Goal: Information Seeking & Learning: Learn about a topic

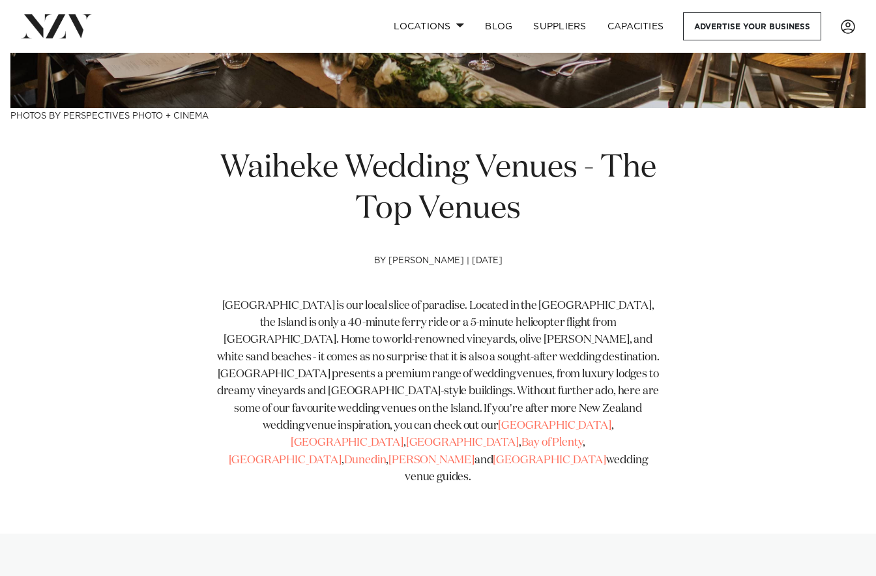
scroll to position [391, 0]
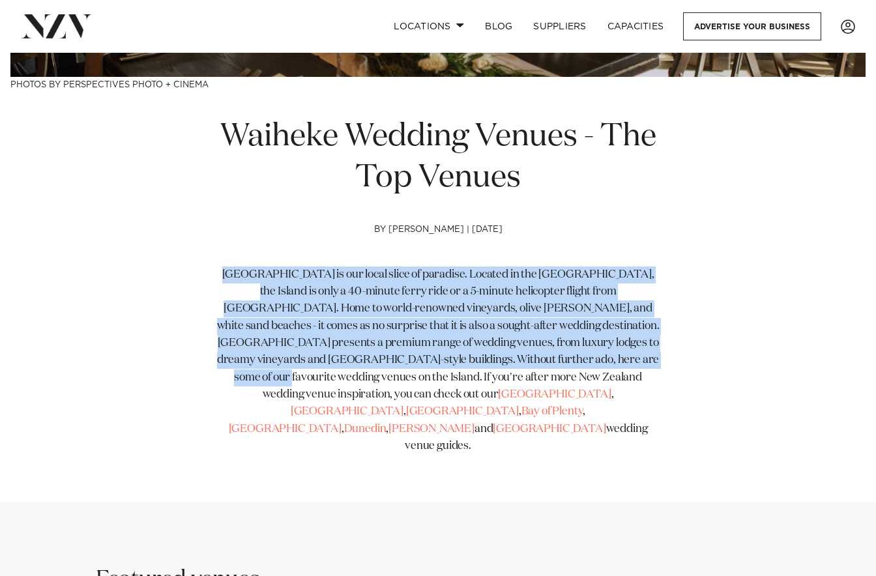
drag, startPoint x: 220, startPoint y: 272, endPoint x: 589, endPoint y: 355, distance: 378.7
click at [589, 355] on span "[GEOGRAPHIC_DATA] is our local slice of paradise. Located in the [GEOGRAPHIC_DA…" at bounding box center [438, 334] width 442 height 131
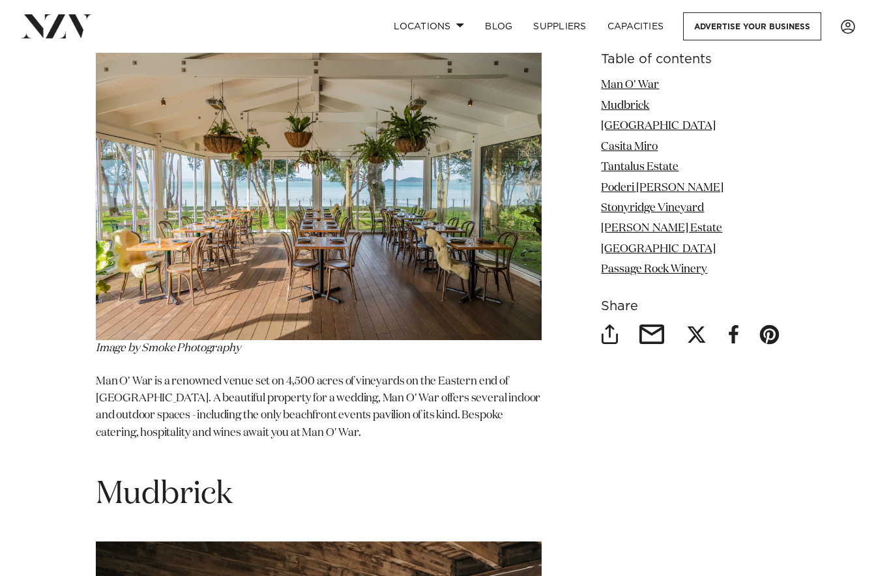
scroll to position [1694, 0]
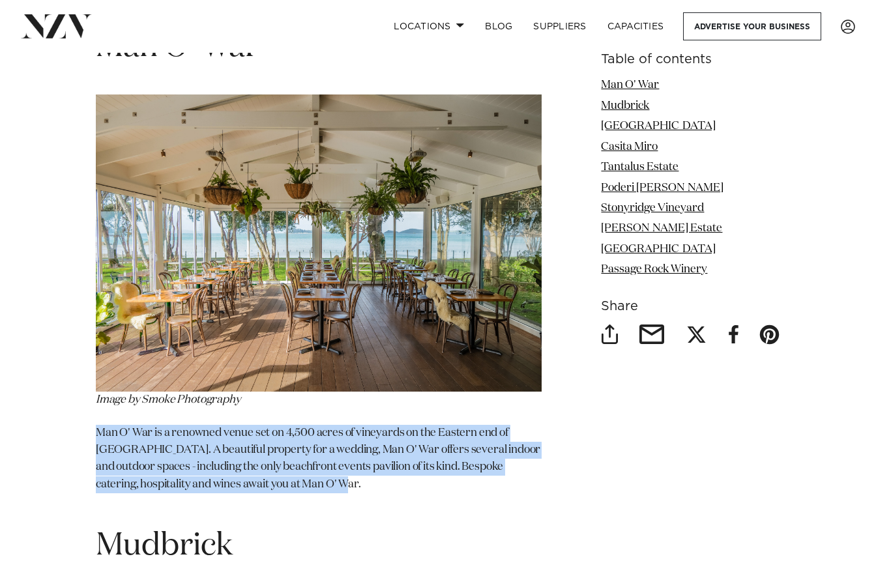
drag, startPoint x: 96, startPoint y: 394, endPoint x: 377, endPoint y: 449, distance: 286.7
click at [377, 449] on p "Man O' War is a renowned venue set on 4,500 acres of vineyards on the Eastern e…" at bounding box center [319, 468] width 446 height 86
drag, startPoint x: 377, startPoint y: 449, endPoint x: 218, endPoint y: 449, distance: 159.0
click at [218, 449] on p "Man O' War is a renowned venue set on 4,500 acres of vineyards on the Eastern e…" at bounding box center [319, 468] width 446 height 86
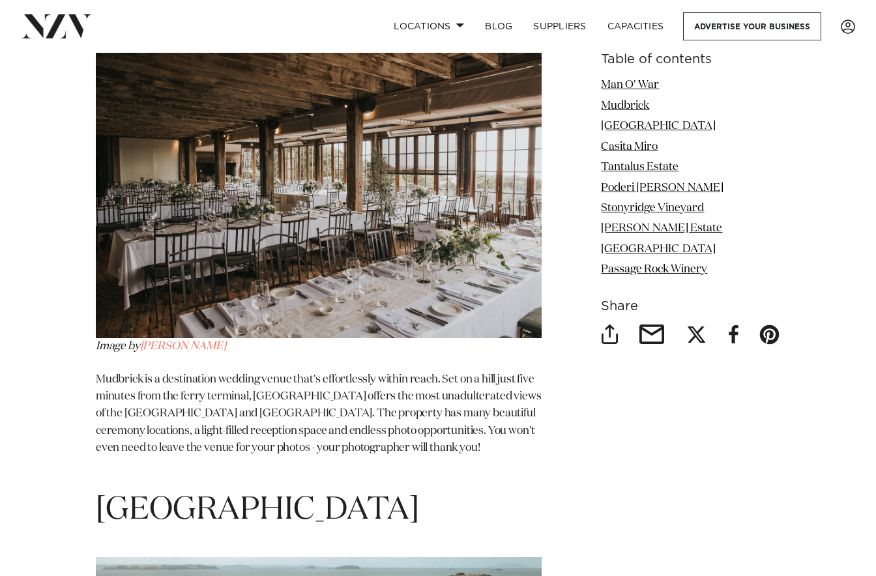
scroll to position [2215, 0]
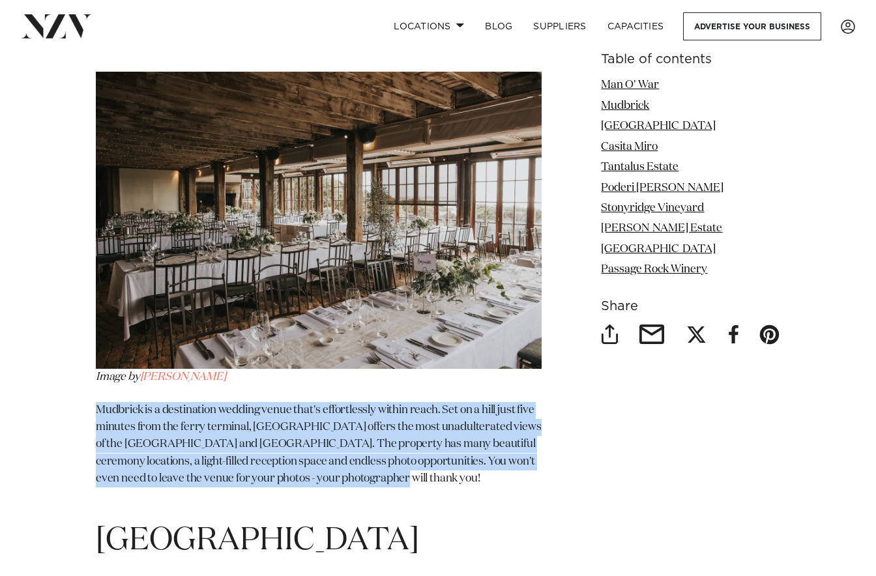
drag, startPoint x: 96, startPoint y: 375, endPoint x: 410, endPoint y: 445, distance: 321.8
click at [410, 445] on p "Mudbrick is a destination wedding venue that's effortlessly within reach. Set o…" at bounding box center [319, 453] width 446 height 103
drag, startPoint x: 410, startPoint y: 445, endPoint x: 127, endPoint y: 436, distance: 283.5
click at [128, 437] on p "Mudbrick is a destination wedding venue that's effortlessly within reach. Set o…" at bounding box center [319, 453] width 446 height 103
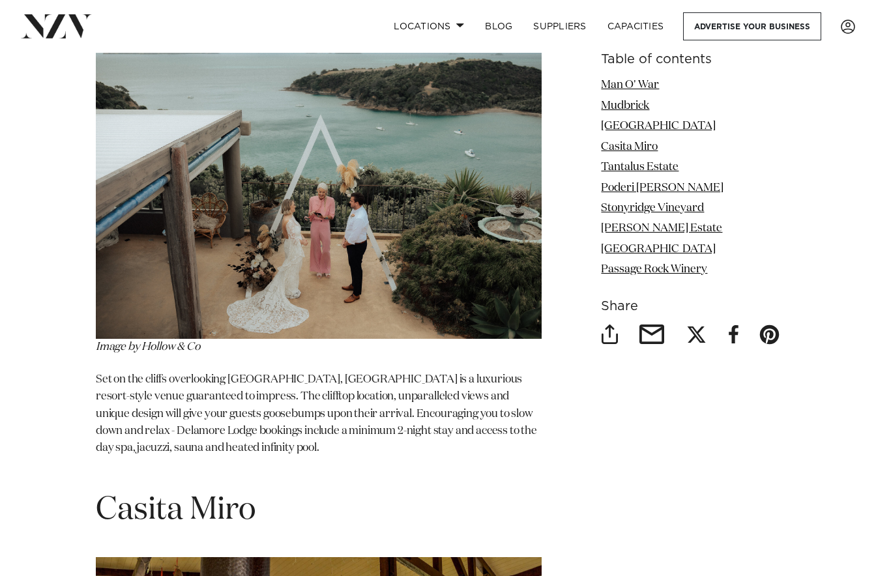
scroll to position [2867, 0]
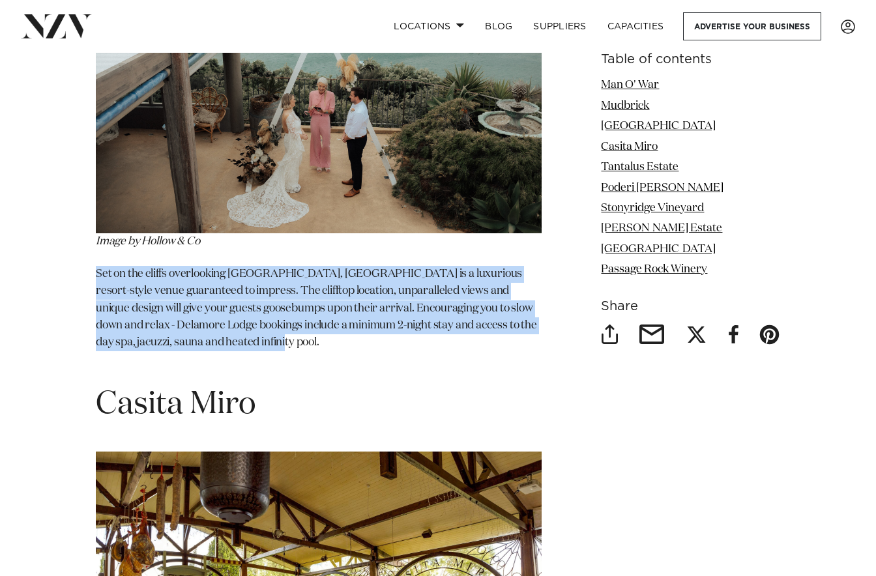
drag, startPoint x: 96, startPoint y: 242, endPoint x: 254, endPoint y: 309, distance: 172.2
click at [254, 309] on p "Set on the cliffs overlooking [GEOGRAPHIC_DATA], [GEOGRAPHIC_DATA] is a luxurio…" at bounding box center [319, 317] width 446 height 103
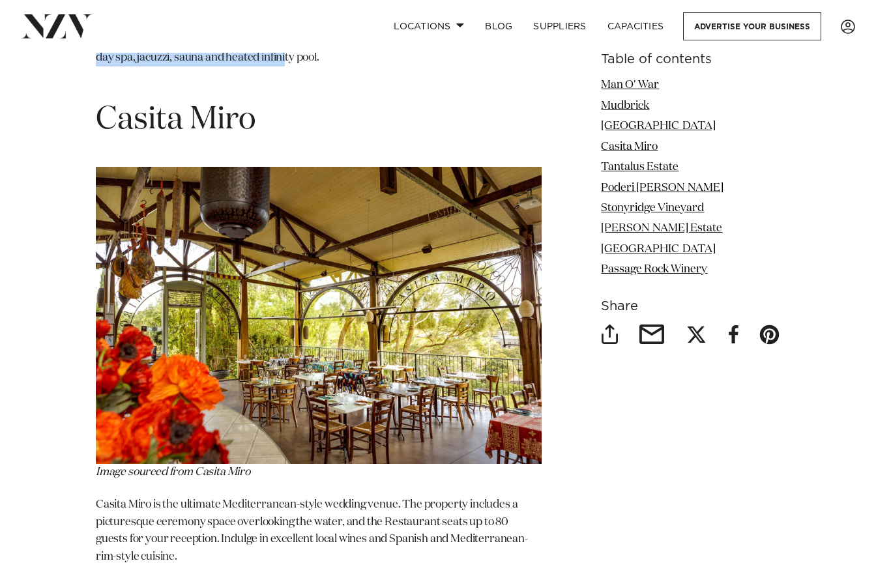
scroll to position [3257, 0]
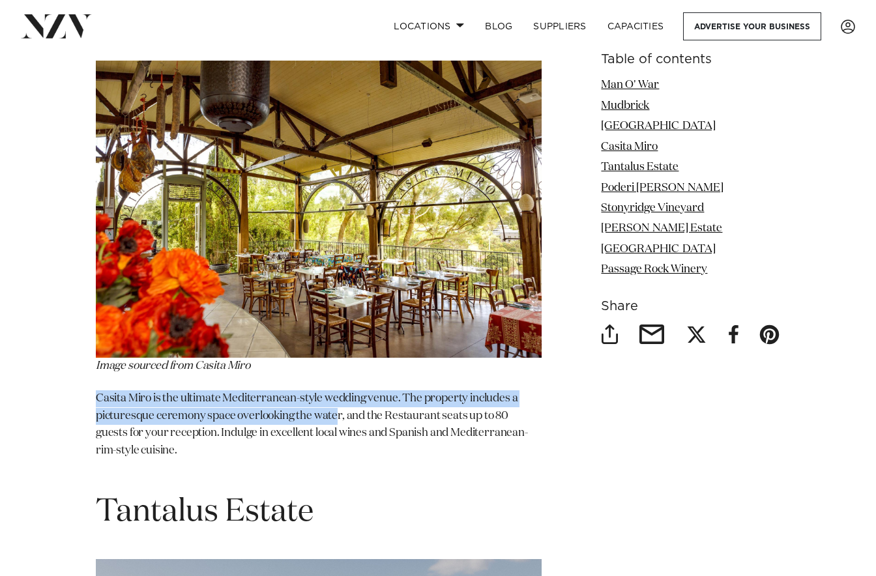
drag, startPoint x: 91, startPoint y: 361, endPoint x: 337, endPoint y: 382, distance: 247.8
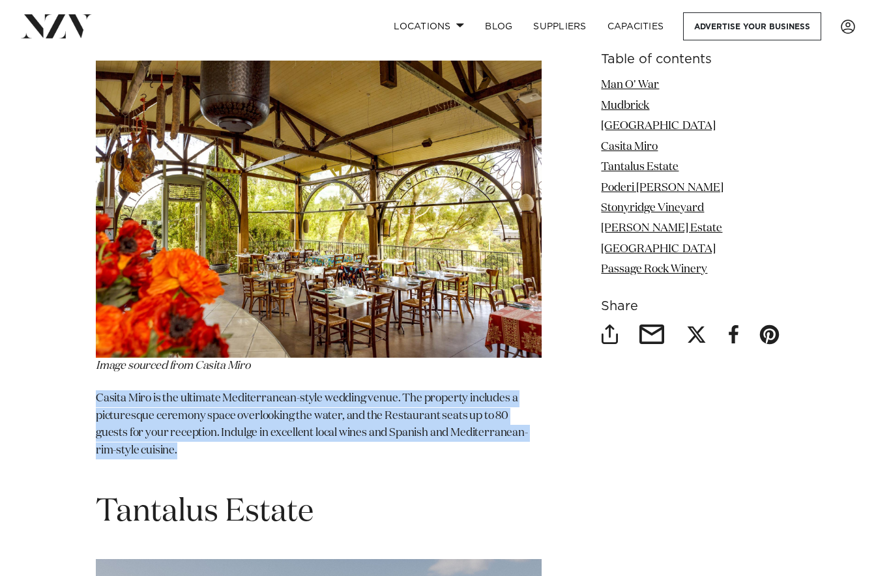
drag, startPoint x: 96, startPoint y: 362, endPoint x: 263, endPoint y: 414, distance: 174.1
click at [263, 414] on p "Casita Miro is the ultimate Mediterranean-style wedding venue. The property inc…" at bounding box center [319, 433] width 446 height 86
drag, startPoint x: 263, startPoint y: 414, endPoint x: 203, endPoint y: 415, distance: 59.3
click at [203, 415] on p "Casita Miro is the ultimate Mediterranean-style wedding venue. The property inc…" at bounding box center [319, 433] width 446 height 86
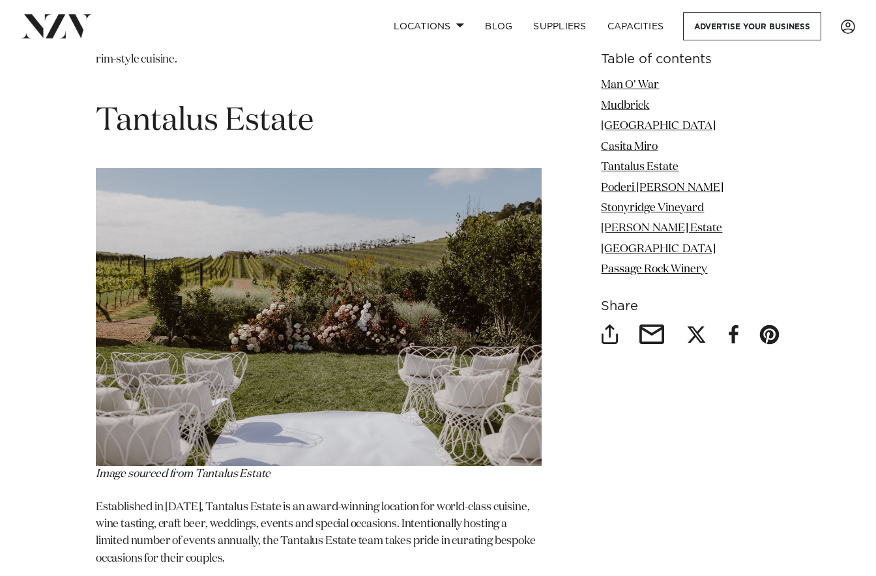
scroll to position [3779, 0]
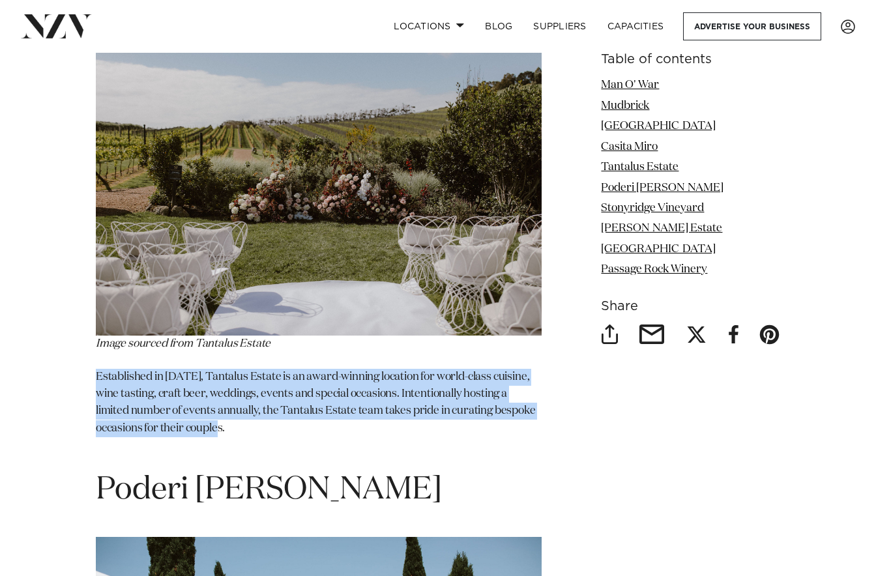
drag, startPoint x: 96, startPoint y: 340, endPoint x: 250, endPoint y: 392, distance: 162.3
click at [250, 392] on p "Established in [DATE], Tantalus Estate is an award-winning location for world-c…" at bounding box center [319, 412] width 446 height 86
click at [68, 369] on div "Table of contents Man O' War Mudbrick [GEOGRAPHIC_DATA] [GEOGRAPHIC_DATA] [GEOG…" at bounding box center [437, 456] width 855 height 5026
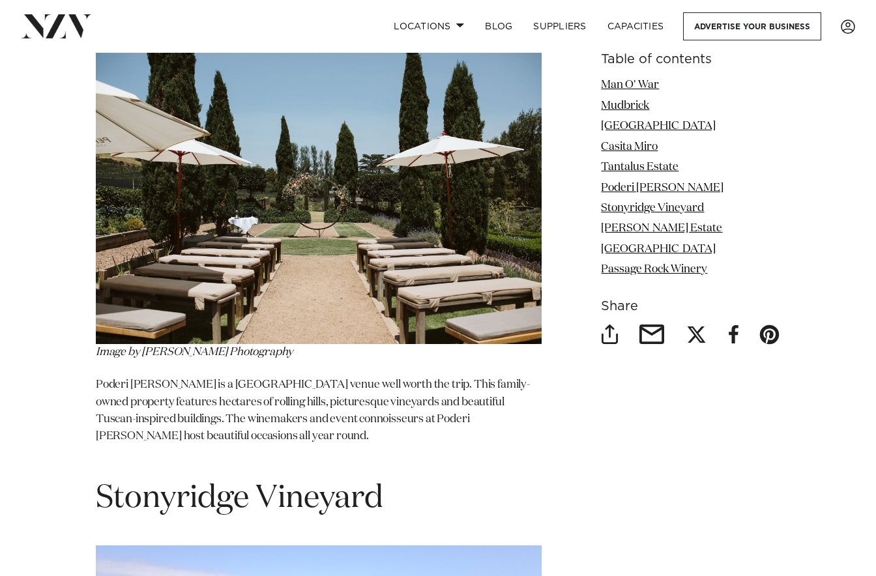
scroll to position [4300, 0]
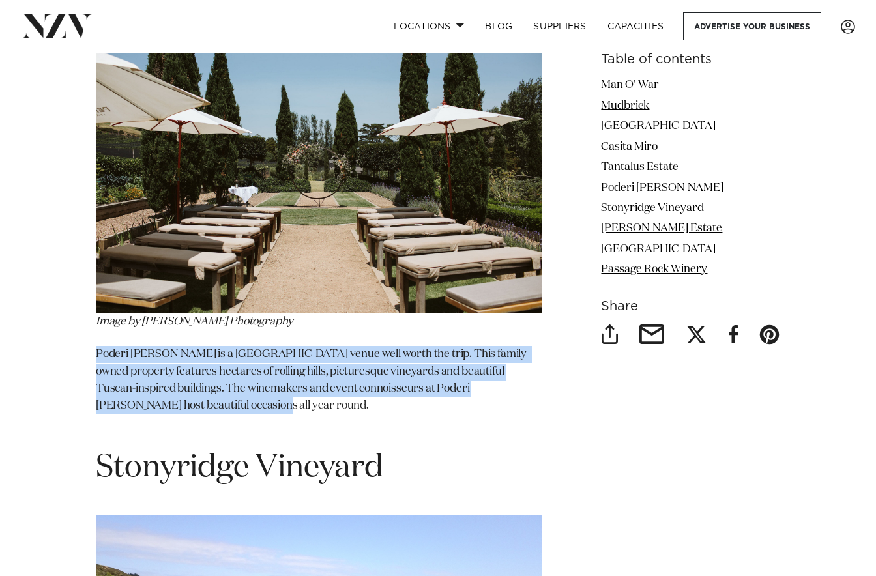
drag, startPoint x: 95, startPoint y: 318, endPoint x: 179, endPoint y: 366, distance: 96.9
drag, startPoint x: 179, startPoint y: 366, endPoint x: 96, endPoint y: 379, distance: 84.4
click at [96, 379] on p "Poderi [PERSON_NAME] is a [GEOGRAPHIC_DATA] venue well worth the trip. This fam…" at bounding box center [319, 389] width 446 height 86
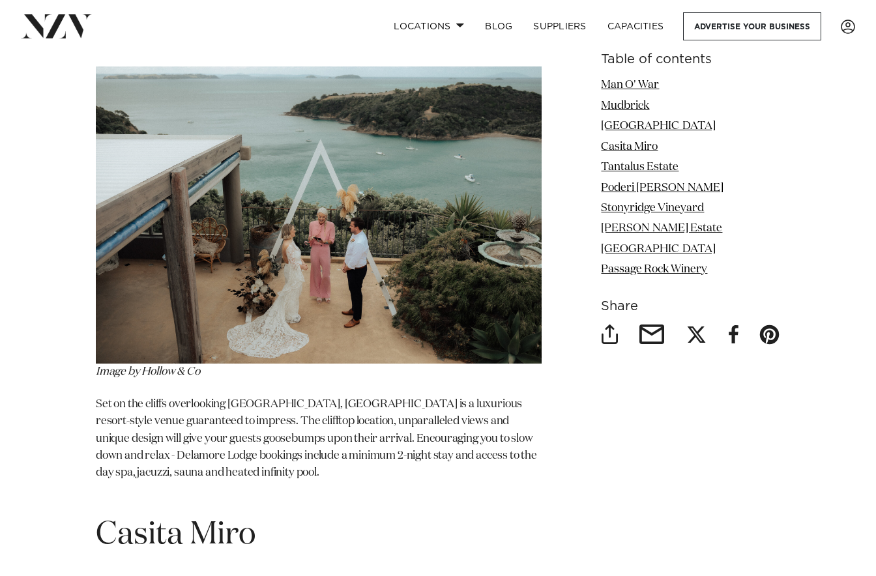
scroll to position [3257, 0]
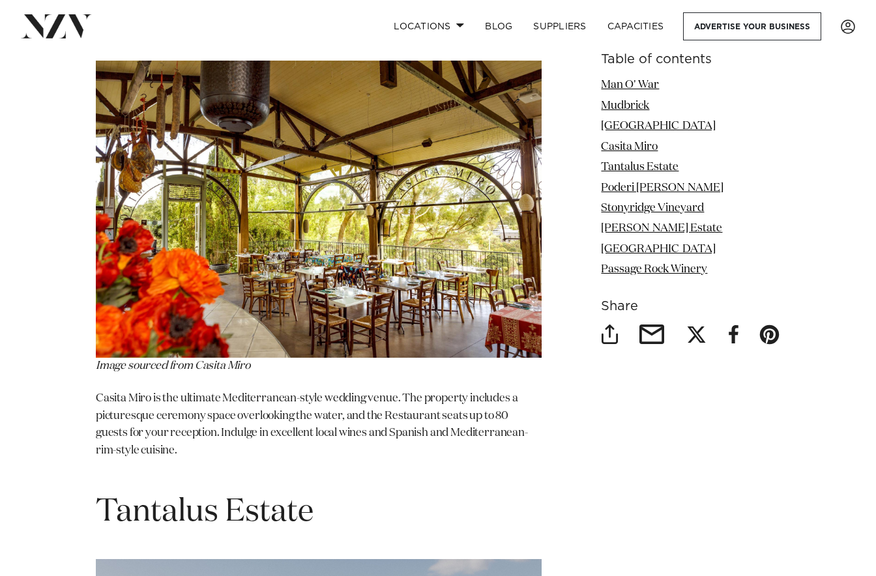
click at [187, 248] on img at bounding box center [319, 209] width 446 height 297
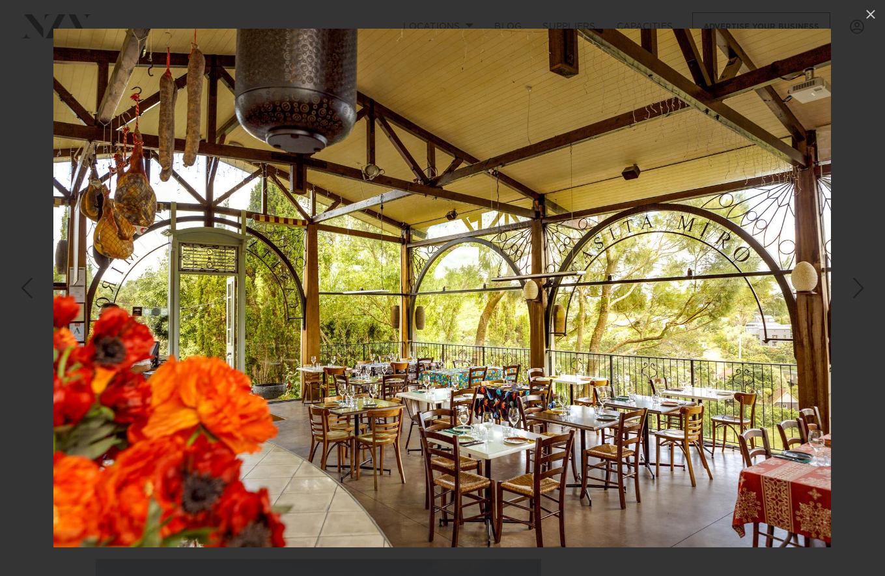
click at [864, 287] on div "Next slide" at bounding box center [859, 288] width 18 height 25
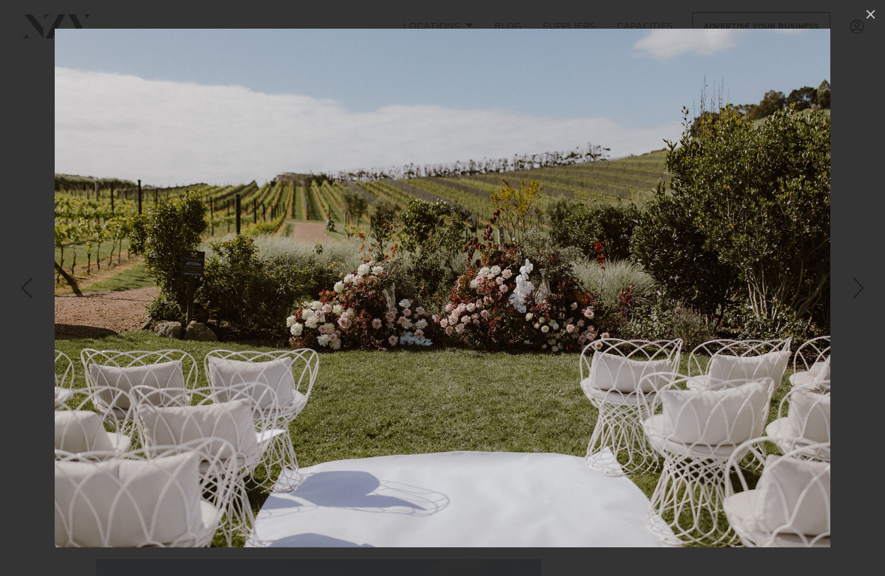
click at [864, 287] on div "Next slide" at bounding box center [859, 288] width 18 height 25
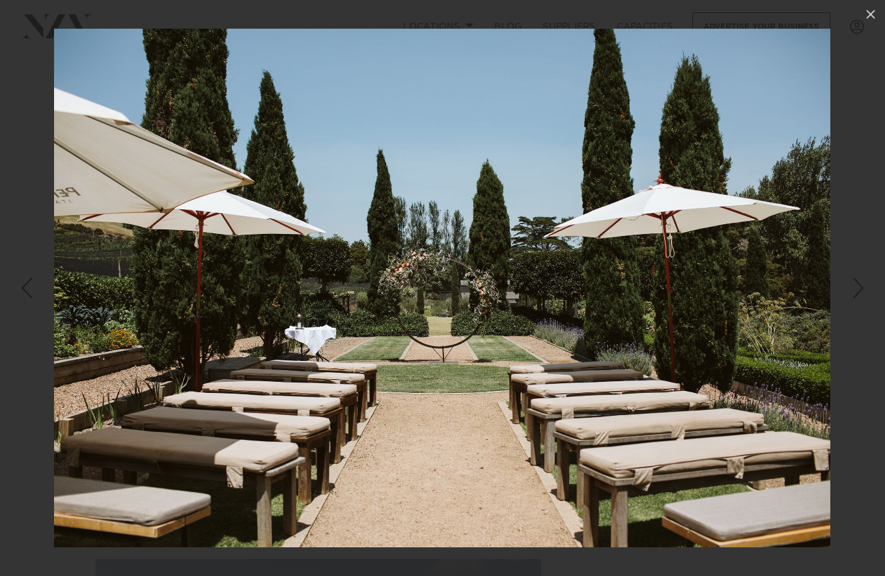
click at [864, 287] on div "Next slide" at bounding box center [859, 288] width 18 height 25
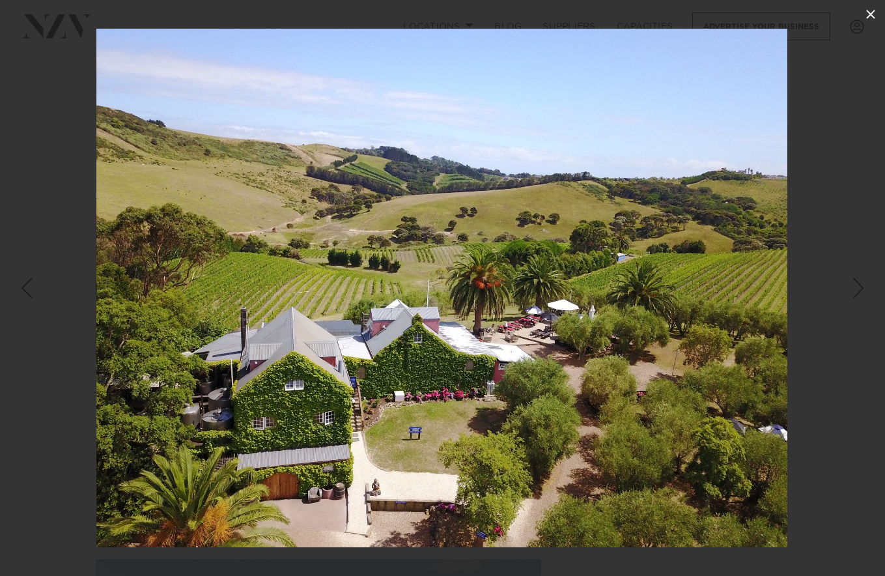
click at [873, 12] on icon at bounding box center [870, 14] width 9 height 9
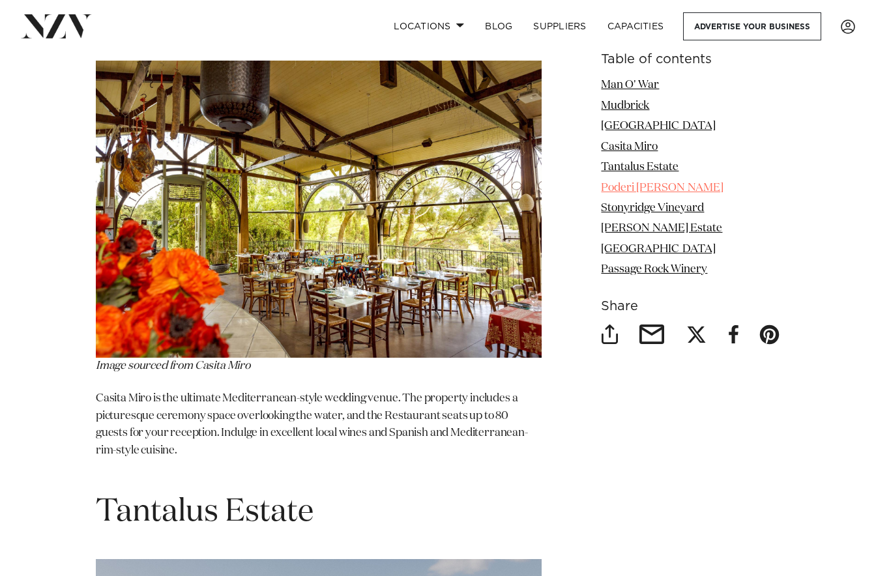
click at [632, 184] on link "Poderi [PERSON_NAME]" at bounding box center [662, 187] width 122 height 11
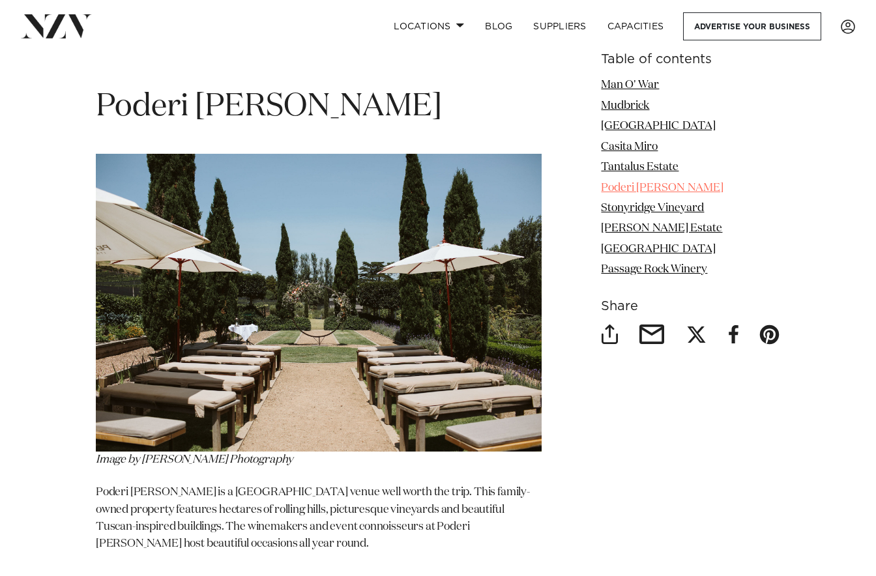
scroll to position [4292, 0]
